Goal: Navigation & Orientation: Find specific page/section

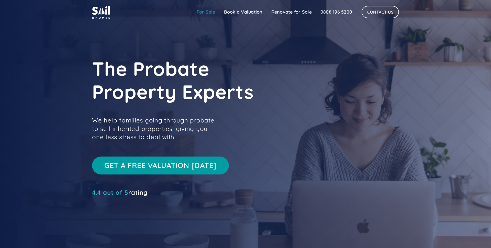
click at [205, 12] on link "For Sale" at bounding box center [205, 12] width 27 height 10
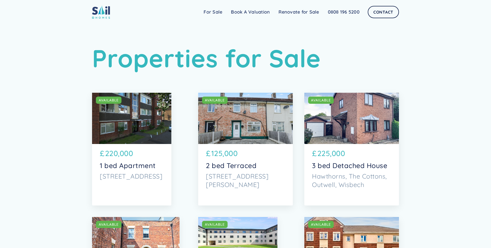
click at [100, 11] on img at bounding box center [101, 12] width 18 height 14
